Goal: Task Accomplishment & Management: Use online tool/utility

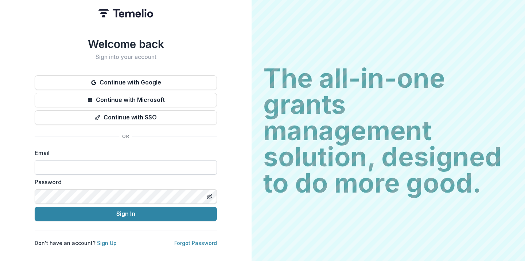
click at [180, 167] on input at bounding box center [126, 167] width 182 height 15
type input "**********"
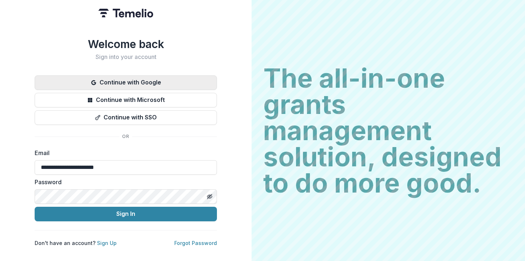
click at [134, 75] on button "Continue with Google" at bounding box center [126, 82] width 182 height 15
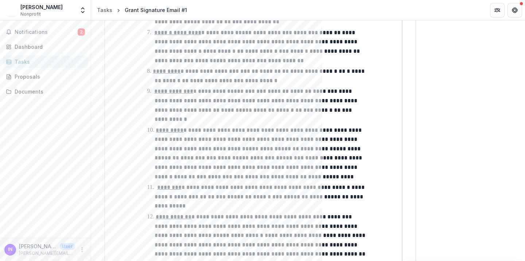
scroll to position [1448, 0]
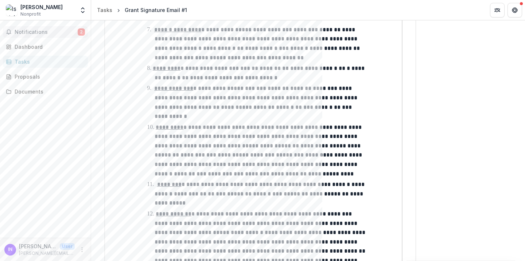
click at [49, 34] on span "Notifications" at bounding box center [46, 32] width 63 height 6
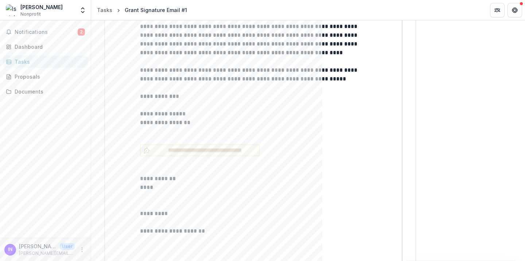
scroll to position [3075, 0]
